Goal: Task Accomplishment & Management: Complete application form

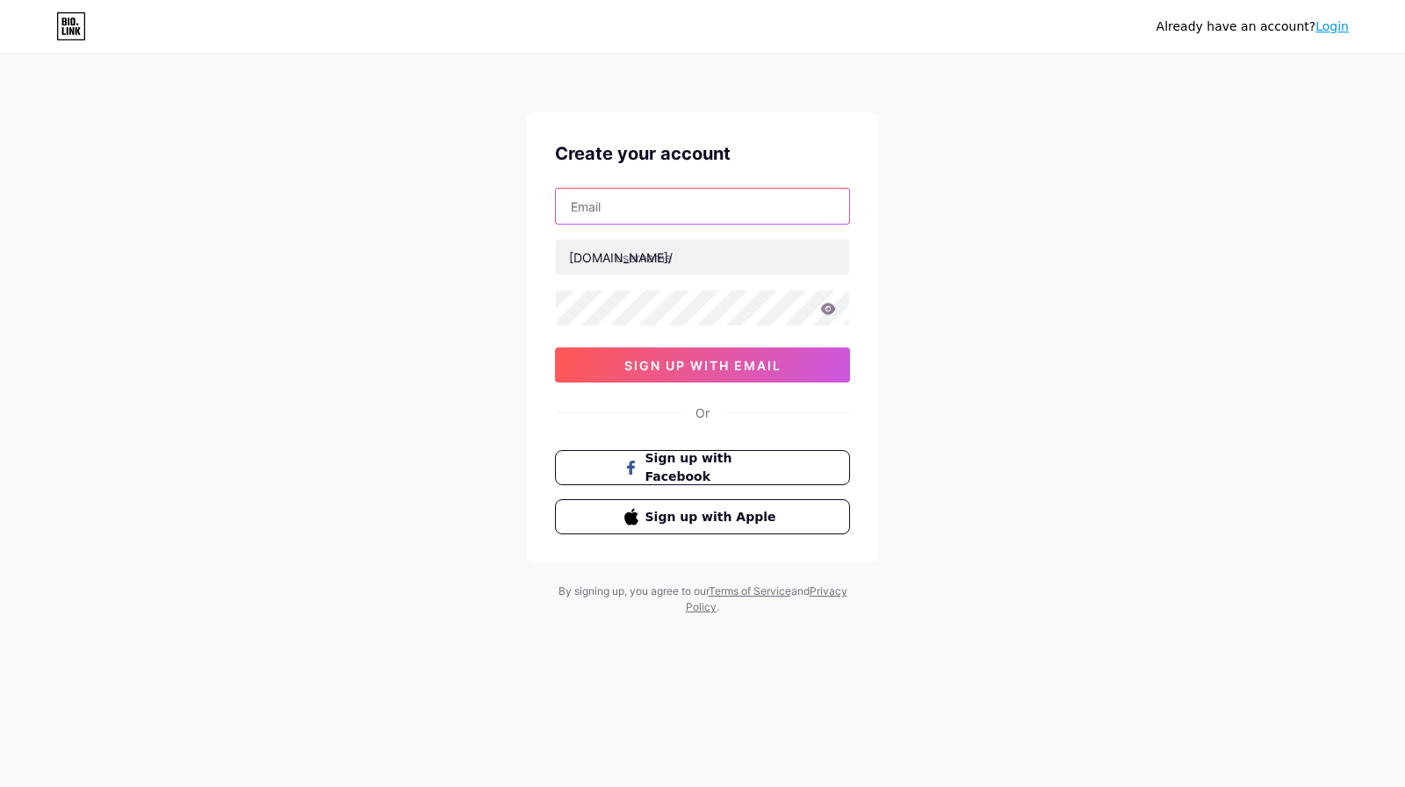
click at [718, 212] on input "text" at bounding box center [702, 206] width 293 height 35
click at [383, 270] on div "Already have an account? Login Create your account bio.link/ 0cAFcWeA7vp68yejNS…" at bounding box center [702, 336] width 1405 height 672
click at [622, 219] on input "text" at bounding box center [702, 206] width 293 height 35
click at [356, 255] on div "Already have an account? Login Create your account bio.link/ 0cAFcWeA7vp68yejNS…" at bounding box center [702, 336] width 1405 height 672
click at [658, 237] on div "bio.link/ 0cAFcWeA7vp68yejNSimqmGkbcjL4k_-yrgwHkaodLZEAhWf3cJIklWhw94fWSqSLl5Sf…" at bounding box center [702, 285] width 295 height 195
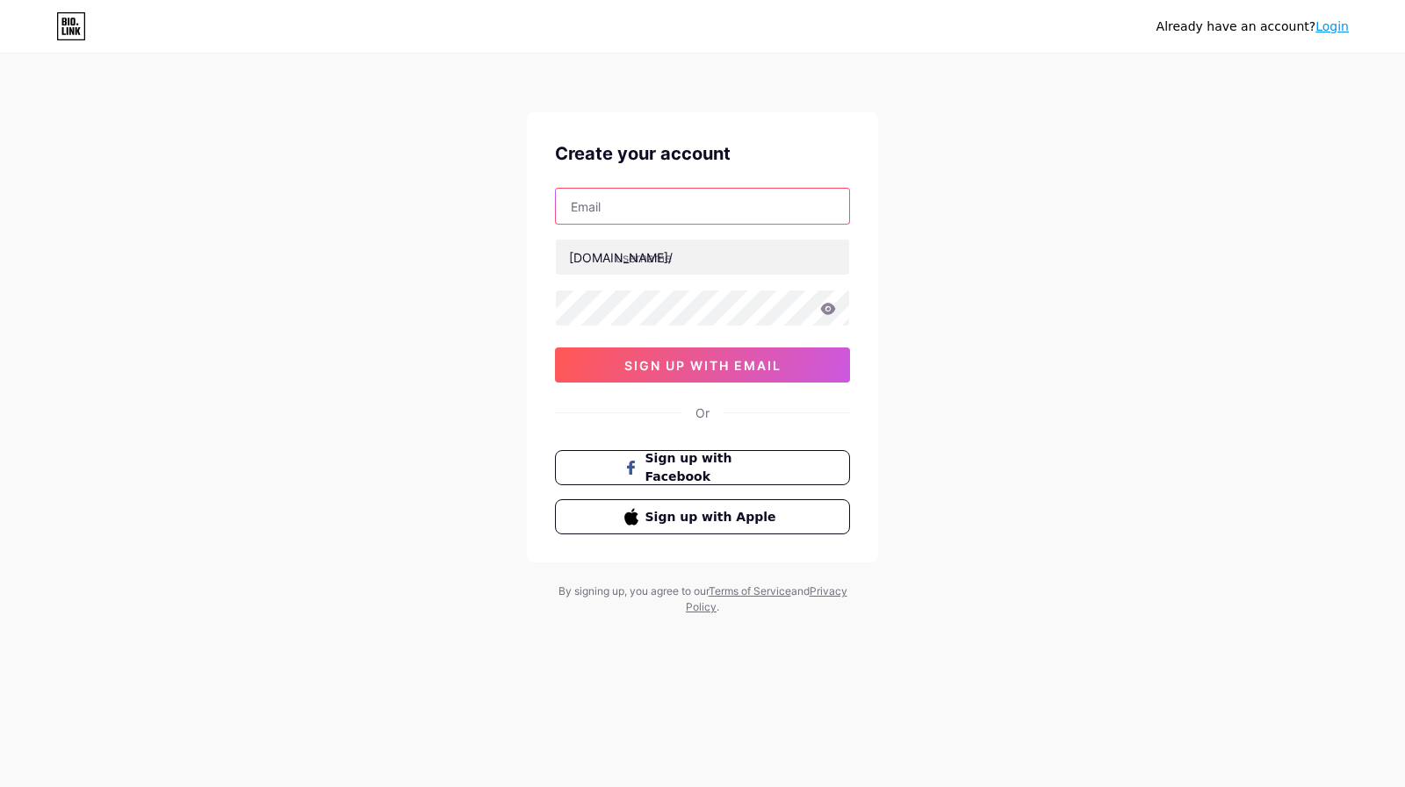
click at [663, 209] on input "text" at bounding box center [702, 206] width 293 height 35
type input "hoangne090105@gmail.com"
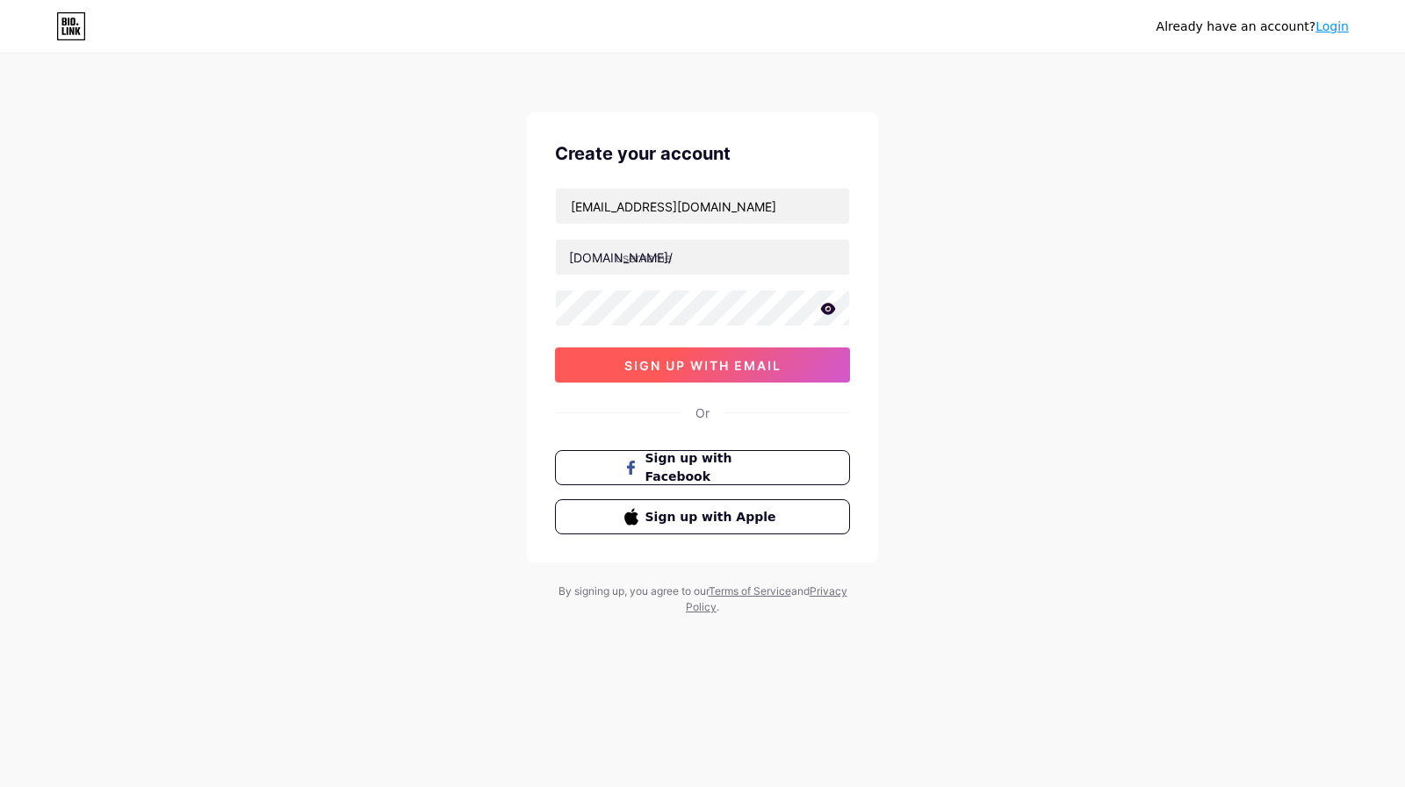
click at [602, 373] on button "sign up with email" at bounding box center [702, 365] width 295 height 35
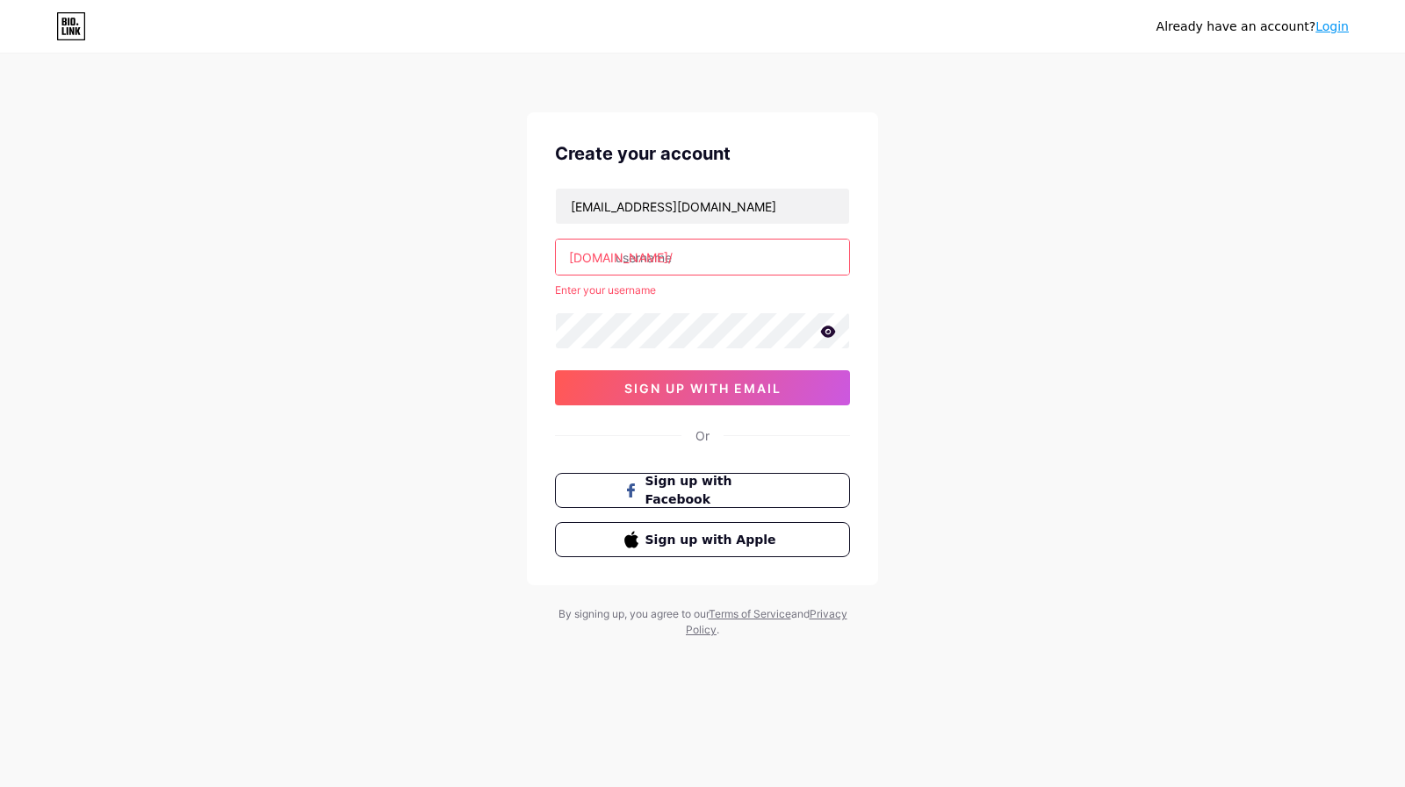
click at [652, 270] on input "text" at bounding box center [702, 257] width 293 height 35
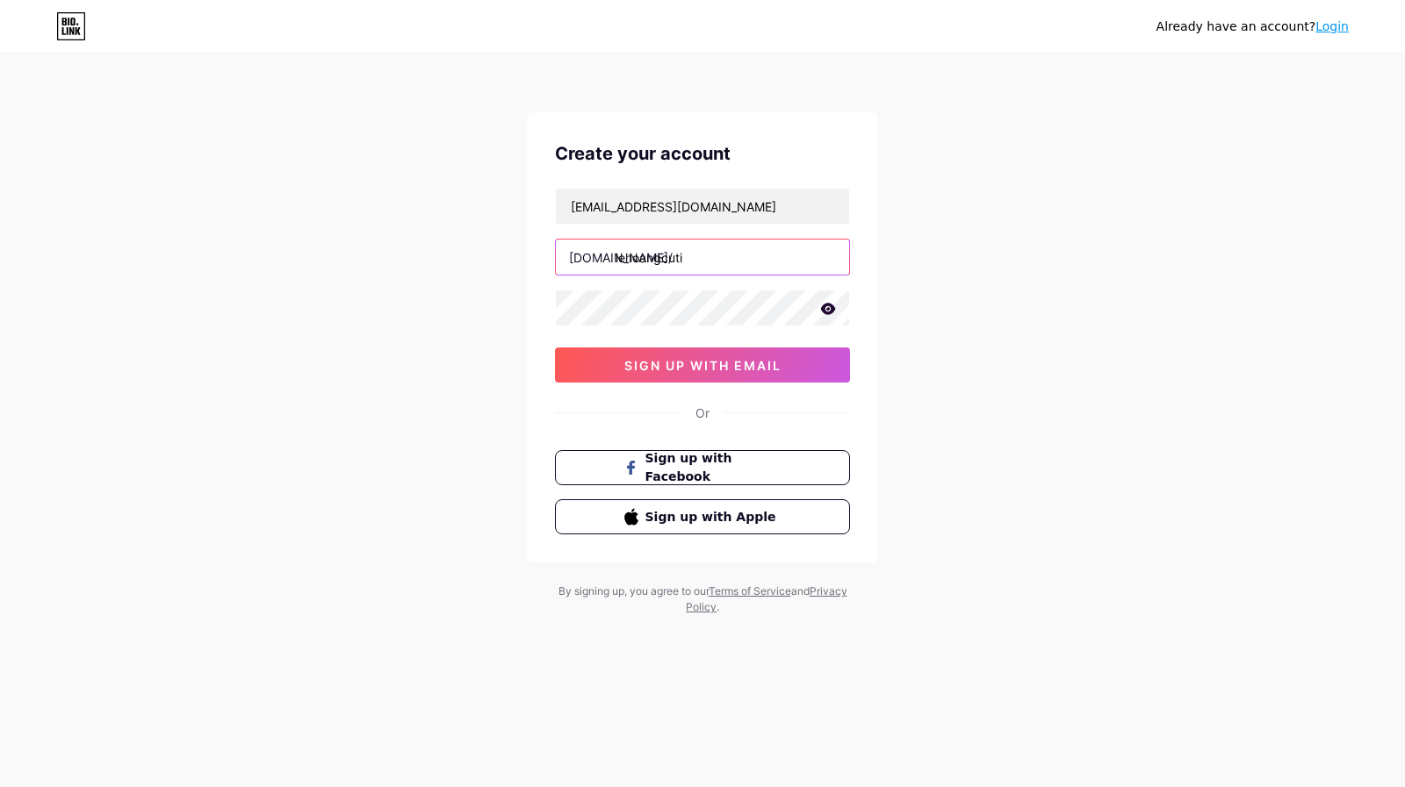
type input "lehoangcuti"
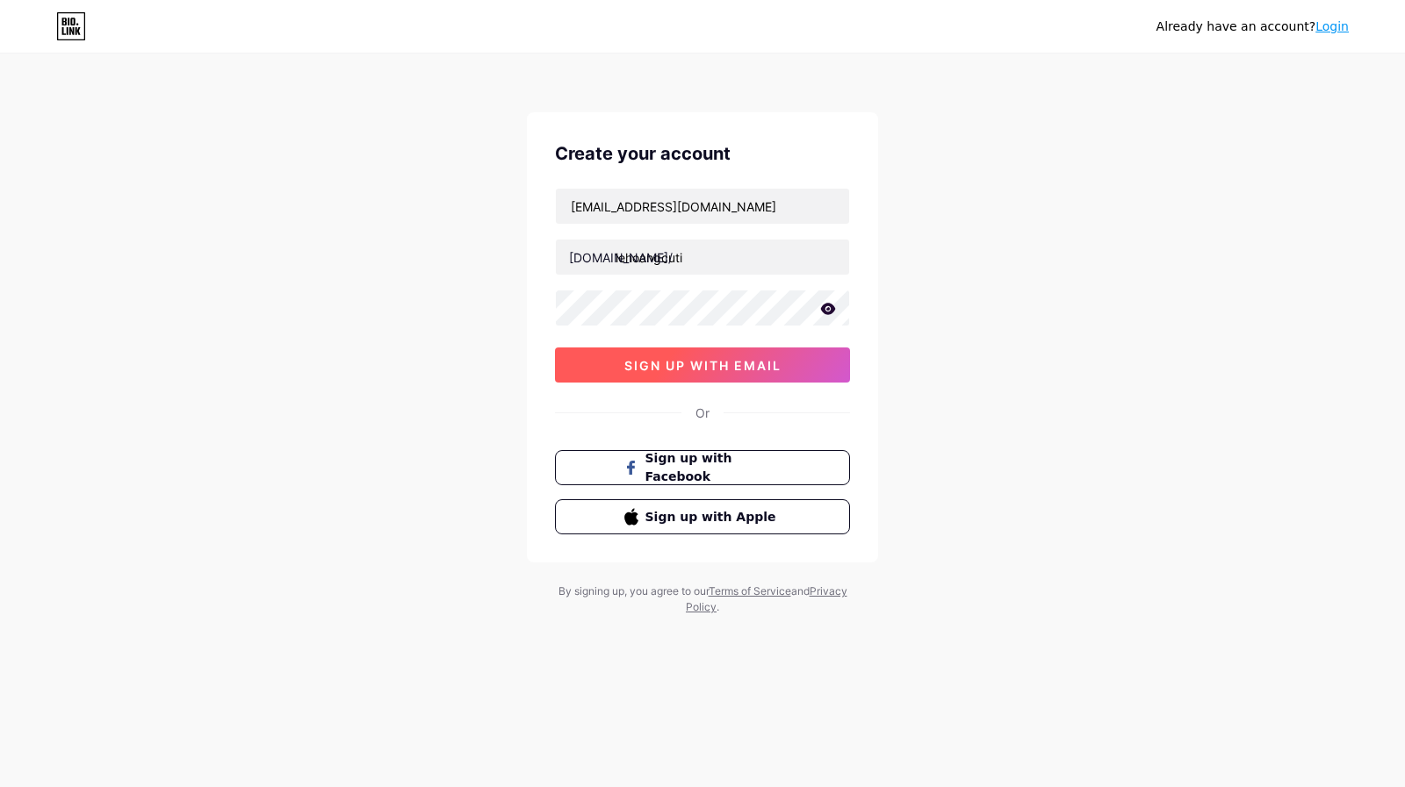
click at [698, 374] on button "sign up with email" at bounding box center [702, 365] width 295 height 35
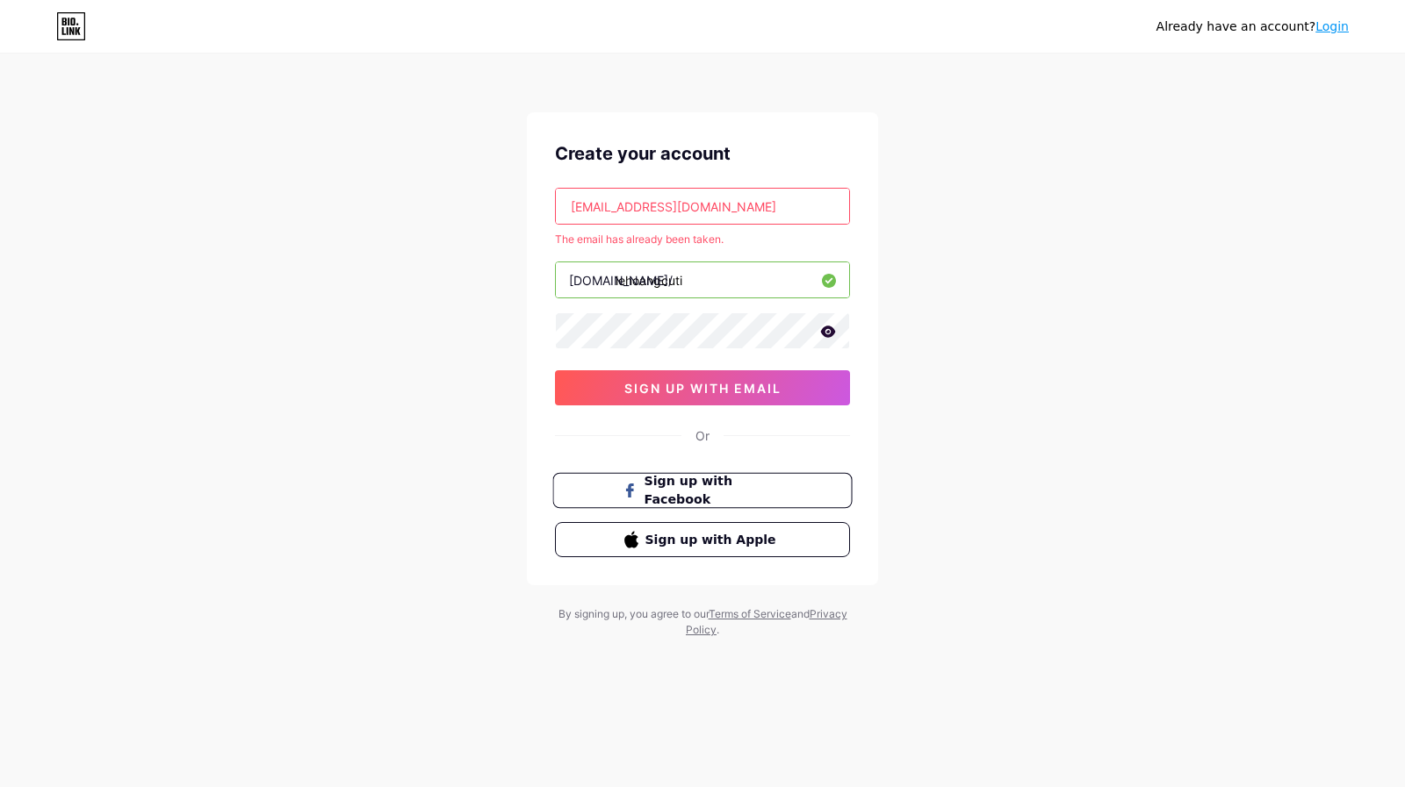
click at [675, 495] on span "Sign up with Facebook" at bounding box center [713, 491] width 138 height 38
